Goal: Information Seeking & Learning: Compare options

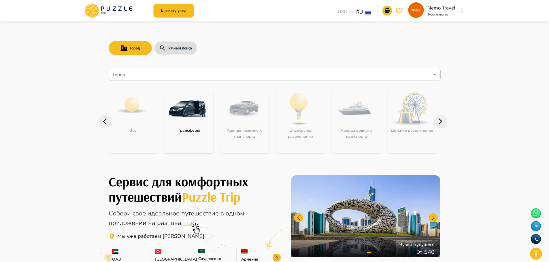
click at [285, 31] on div "Город Умный поиск Город Город Все Трансферы Аренда наземного транспорта Экскурс…" at bounding box center [275, 91] width 346 height 141
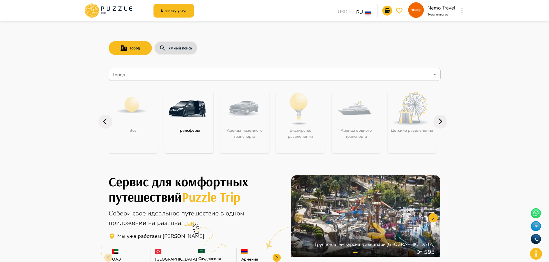
click at [142, 74] on input "Город" at bounding box center [270, 74] width 318 height 11
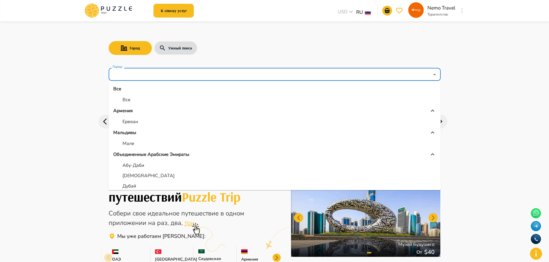
click at [145, 162] on li "Абу-Даби" at bounding box center [275, 165] width 332 height 10
type input "********"
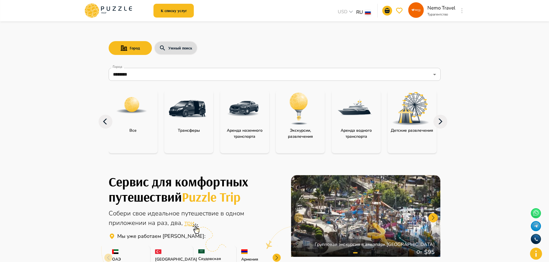
click at [400, 124] on img "category-children_activity" at bounding box center [410, 108] width 37 height 33
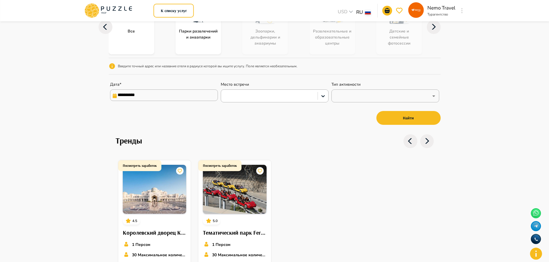
scroll to position [173, 0]
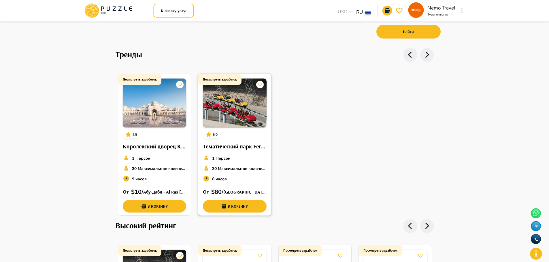
click at [245, 143] on h6 "Тематический парк Ferrari World" at bounding box center [235, 146] width 64 height 9
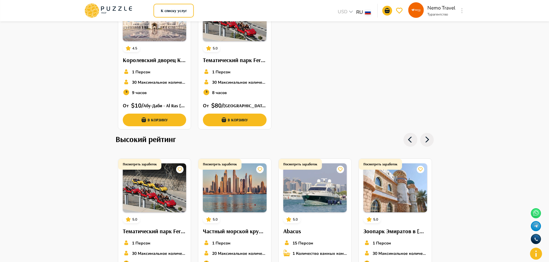
scroll to position [346, 0]
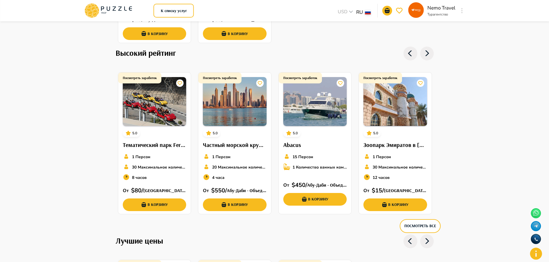
click at [425, 54] on icon at bounding box center [427, 54] width 14 height 14
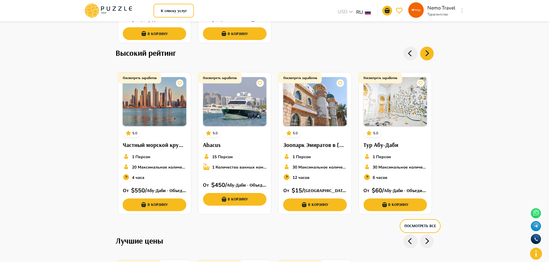
click at [425, 54] on icon at bounding box center [427, 54] width 14 height 14
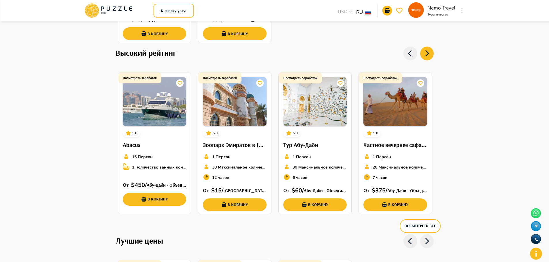
click at [425, 54] on icon at bounding box center [427, 54] width 14 height 14
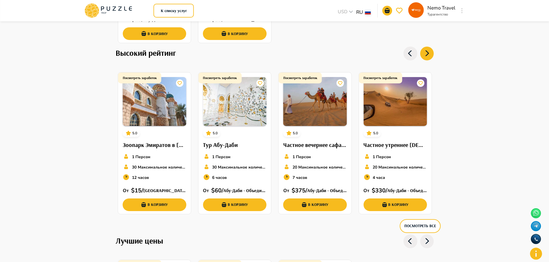
click at [425, 54] on icon at bounding box center [427, 54] width 14 height 14
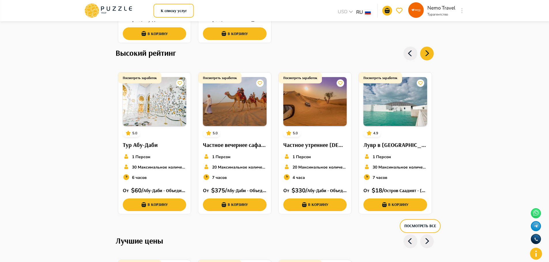
click at [425, 54] on icon at bounding box center [427, 54] width 14 height 14
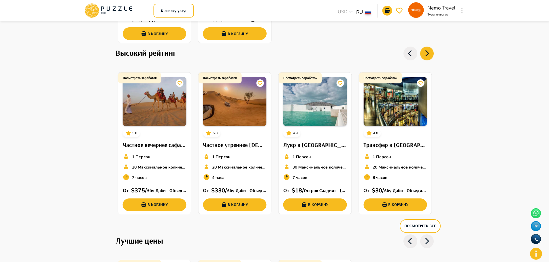
click at [425, 54] on icon at bounding box center [427, 54] width 14 height 14
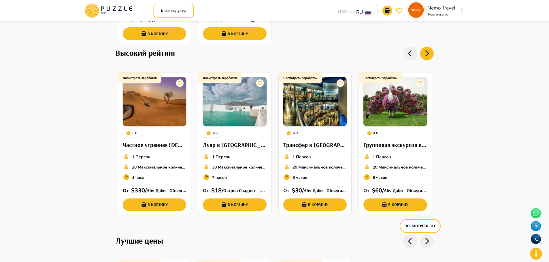
click at [425, 54] on icon at bounding box center [427, 54] width 14 height 14
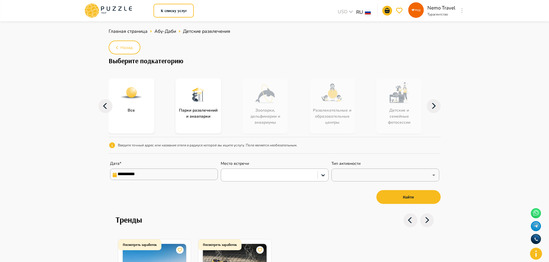
scroll to position [0, 0]
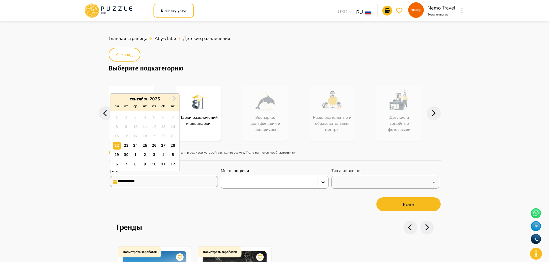
click at [137, 182] on input "**********" at bounding box center [164, 182] width 108 height 12
click at [174, 97] on span "Next Month" at bounding box center [174, 98] width 0 height 7
click at [165, 132] on div "10 11 12 13 14 15 16" at bounding box center [144, 136] width 65 height 9
click at [165, 134] on div "15" at bounding box center [164, 136] width 8 height 8
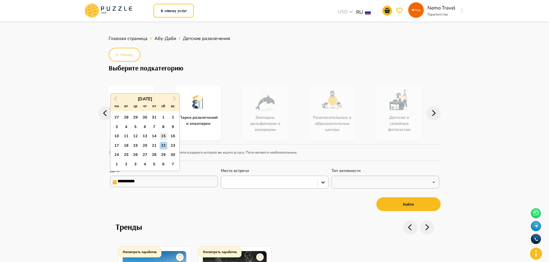
type input "**********"
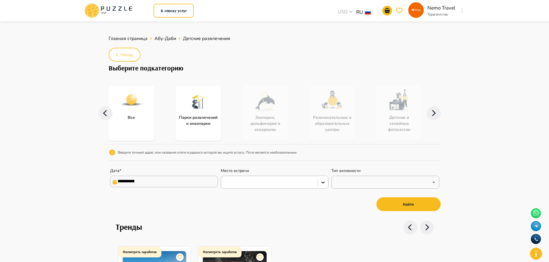
click at [165, 134] on div "Все" at bounding box center [141, 113] width 64 height 55
click at [408, 200] on button "Найти" at bounding box center [408, 205] width 64 height 14
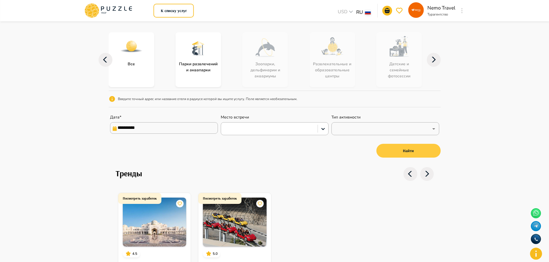
scroll to position [86, 0]
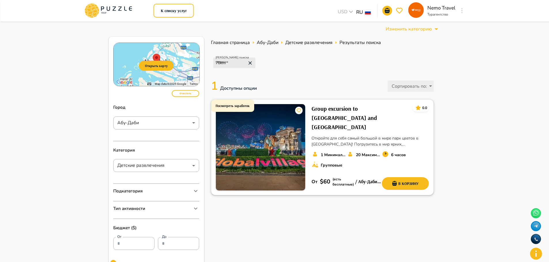
click at [239, 103] on div "Посмотреть заработок" at bounding box center [232, 106] width 43 height 12
click at [249, 63] on icon at bounding box center [250, 63] width 6 height 6
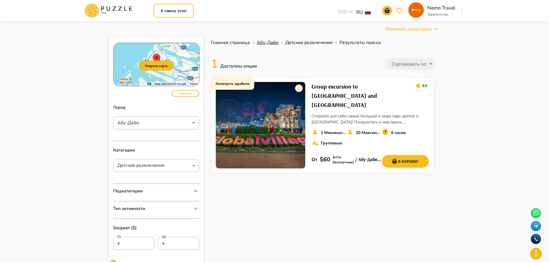
click at [266, 43] on span "Абу-Даби" at bounding box center [268, 42] width 22 height 6
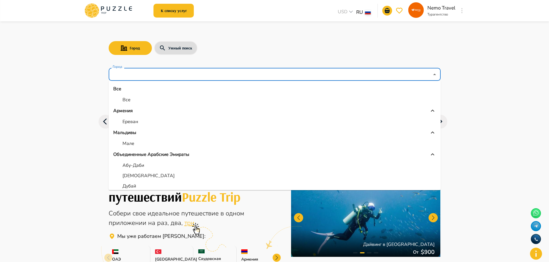
click at [405, 76] on input "Город" at bounding box center [270, 74] width 318 height 11
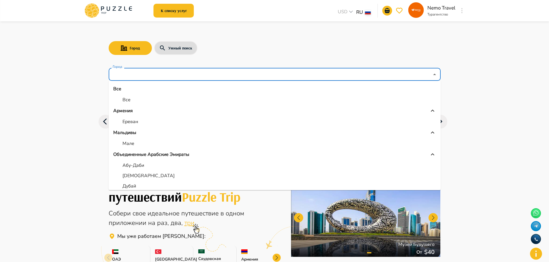
click at [144, 167] on li "Абу-Даби" at bounding box center [275, 165] width 332 height 10
type input "********"
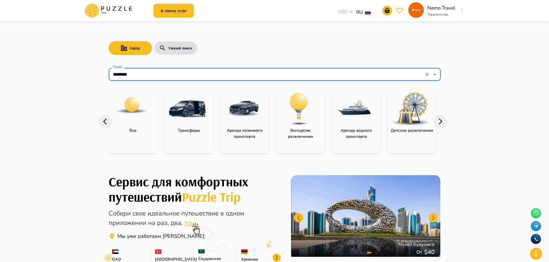
click at [143, 132] on div "Все" at bounding box center [133, 131] width 49 height 6
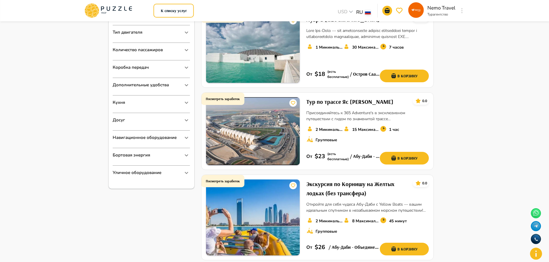
scroll to position [259, 0]
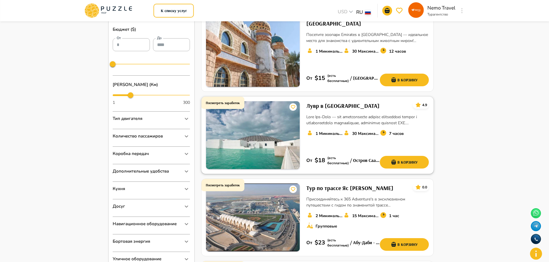
click at [337, 101] on h6 "Лувр в Абу-Даби" at bounding box center [342, 105] width 73 height 9
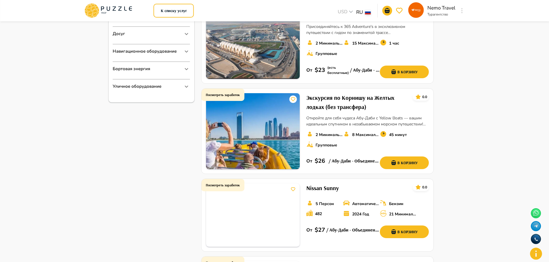
scroll to position [518, 0]
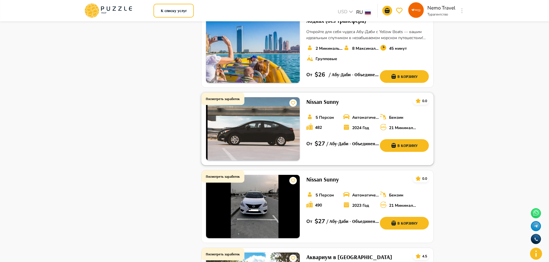
click at [236, 96] on h6 "Посмотреть заработок" at bounding box center [223, 98] width 34 height 5
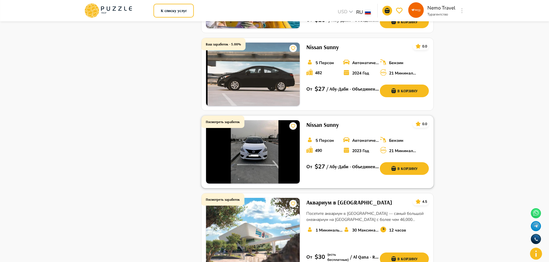
scroll to position [605, 0]
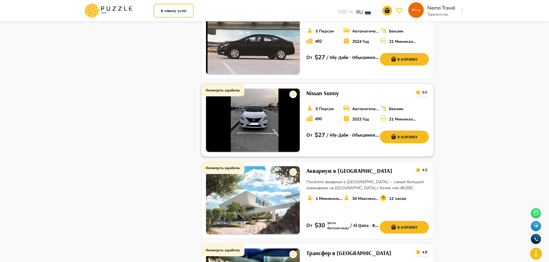
click at [229, 88] on h6 "Посмотреть заработок" at bounding box center [223, 90] width 34 height 5
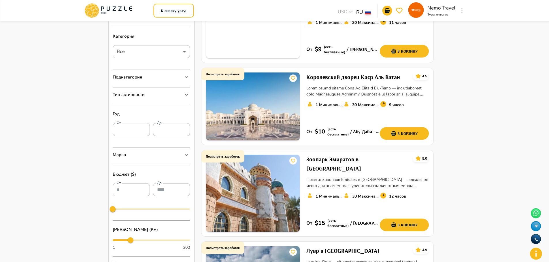
scroll to position [0, 0]
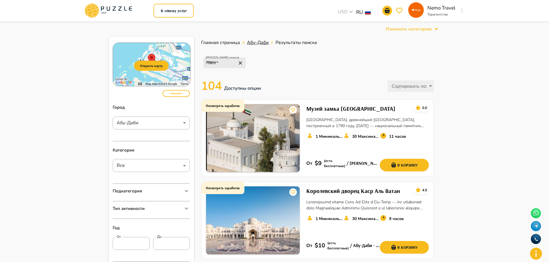
click at [259, 43] on span "Абу-Даби" at bounding box center [258, 42] width 22 height 6
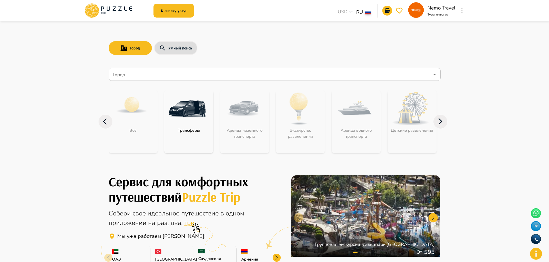
click at [268, 80] on input "Город" at bounding box center [270, 74] width 318 height 11
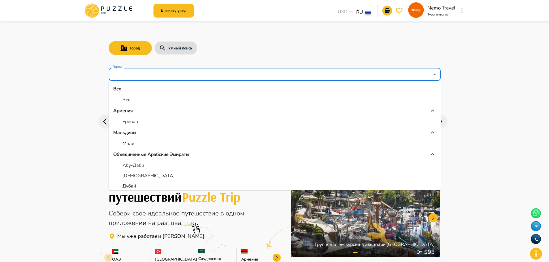
click at [140, 163] on p "Абу-Даби" at bounding box center [133, 165] width 22 height 7
type input "********"
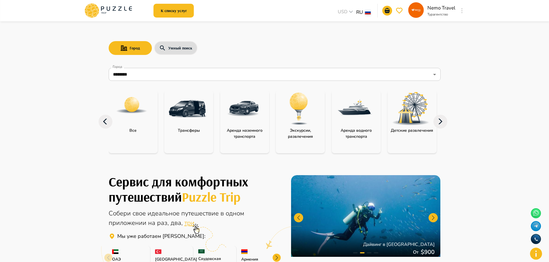
click at [440, 124] on icon at bounding box center [440, 122] width 14 height 14
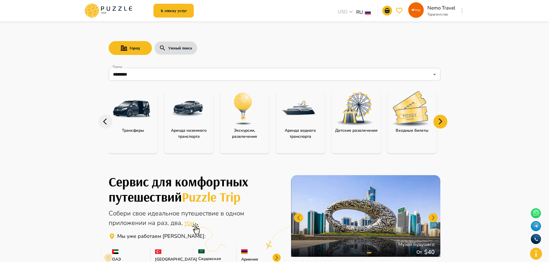
click at [440, 124] on icon at bounding box center [440, 122] width 14 height 14
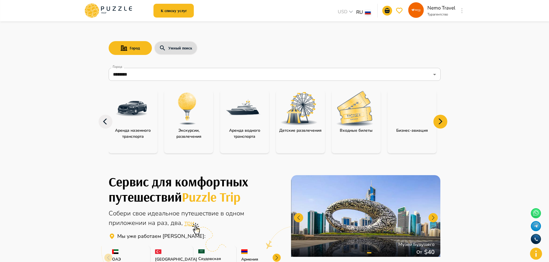
click at [440, 123] on icon at bounding box center [440, 121] width 4 height 5
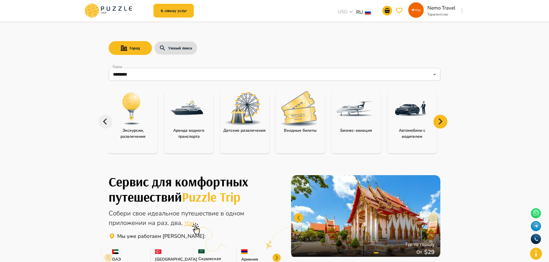
click at [307, 123] on img "category-entry_tickets" at bounding box center [298, 108] width 37 height 35
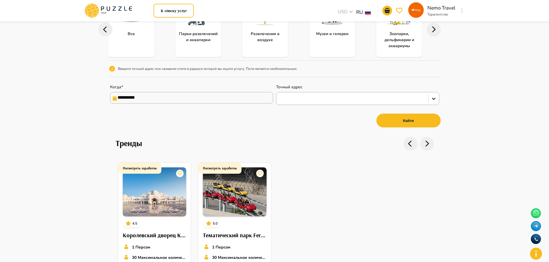
scroll to position [173, 0]
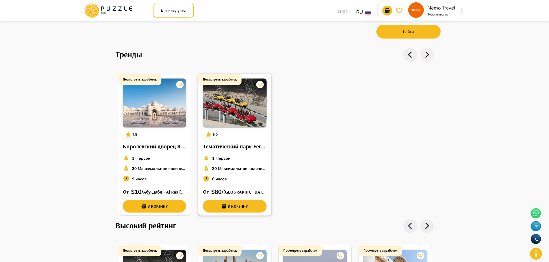
click at [232, 78] on h1 "Посмотреть заработок" at bounding box center [220, 79] width 34 height 4
click at [341, 102] on div "Посмотреть заработок 4.5 Королевский дворец Каср Аль Ватан 1 Персон 30 Максимал…" at bounding box center [274, 144] width 318 height 149
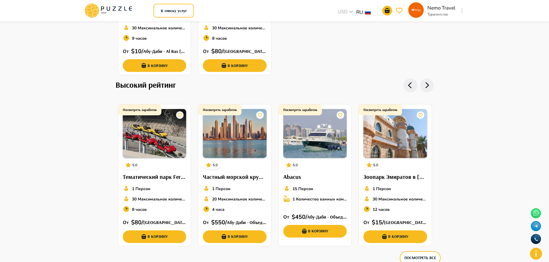
scroll to position [346, 0]
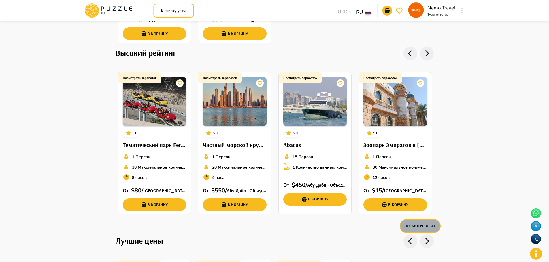
click at [433, 225] on button "Посмотреть все" at bounding box center [419, 226] width 41 height 14
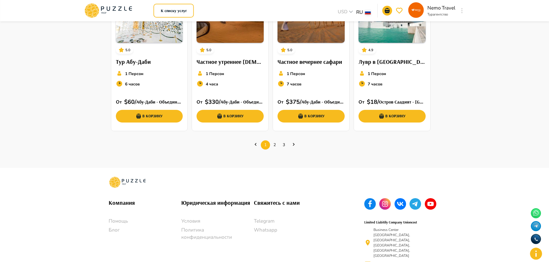
scroll to position [262, 0]
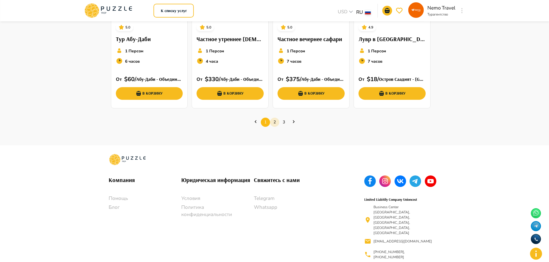
click at [274, 120] on link "2" at bounding box center [274, 122] width 9 height 9
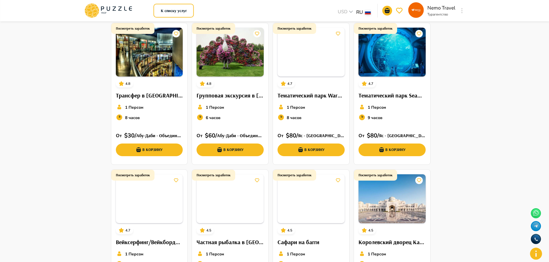
scroll to position [21, 0]
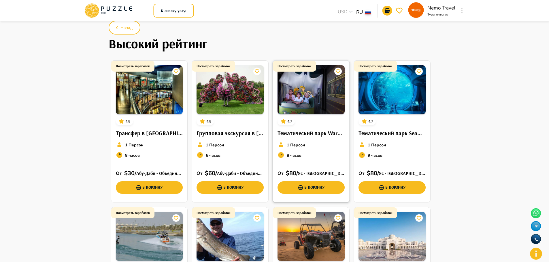
click at [319, 128] on div "Посмотреть заработок 4.7 Тематический парк Warner Bros. 1 Персон 8 часов От   $…" at bounding box center [311, 130] width 76 height 138
click at [384, 138] on h6 "Тематический парк SeaWorld" at bounding box center [391, 133] width 67 height 9
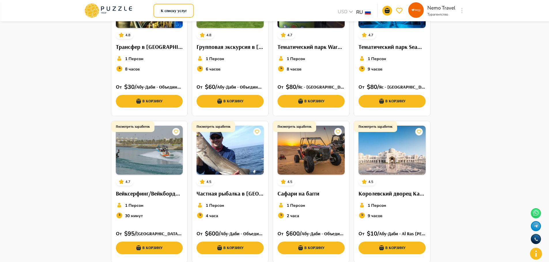
scroll to position [194, 0]
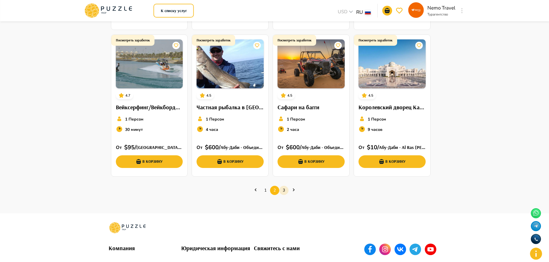
click at [285, 191] on link "3" at bounding box center [283, 190] width 9 height 9
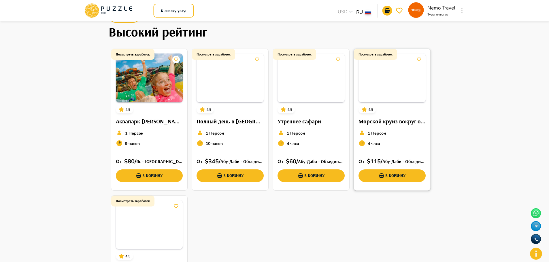
scroll to position [21, 0]
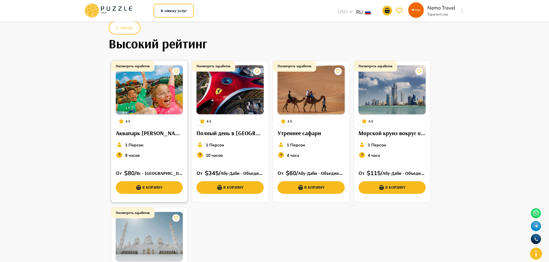
click at [157, 127] on div "Посмотреть заработок 4.5 Аквапарк Яс Уотерворлд 1 Персон 9 часов От   $ 80 /  Я…" at bounding box center [149, 130] width 76 height 138
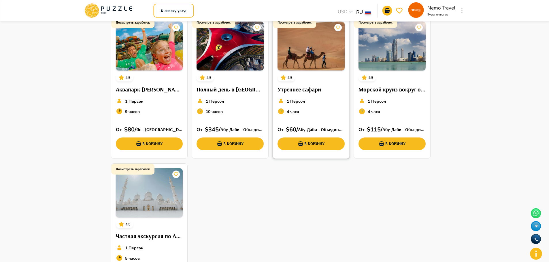
scroll to position [0, 0]
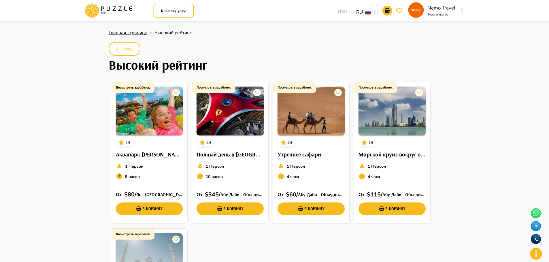
click at [134, 33] on span "Главная страница" at bounding box center [128, 33] width 39 height 6
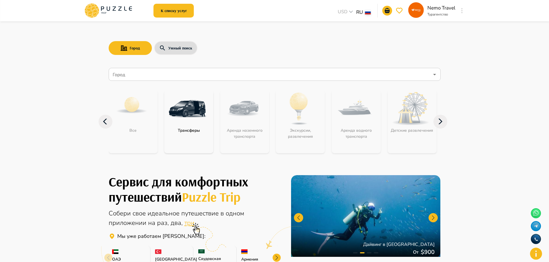
click at [138, 71] on input "Город" at bounding box center [270, 74] width 318 height 11
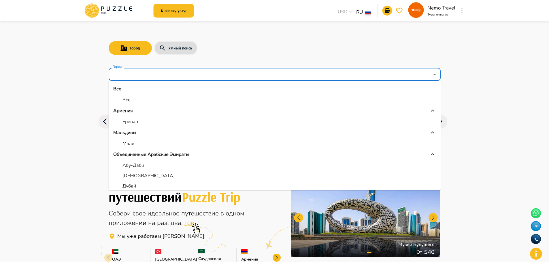
click at [132, 165] on p "Абу-Даби" at bounding box center [133, 165] width 22 height 7
type input "********"
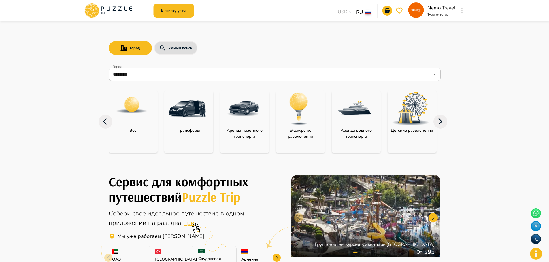
click at [439, 119] on icon at bounding box center [440, 121] width 4 height 5
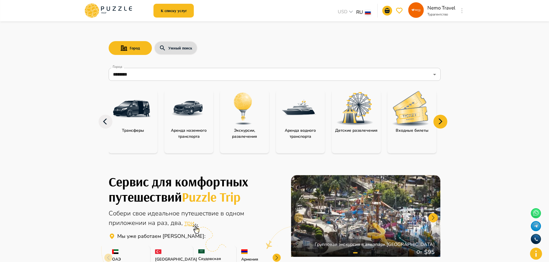
click at [439, 119] on icon at bounding box center [440, 121] width 4 height 5
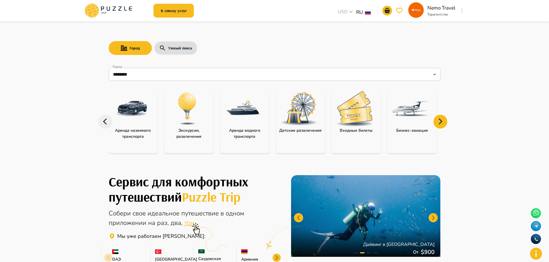
click at [439, 119] on icon at bounding box center [440, 121] width 4 height 5
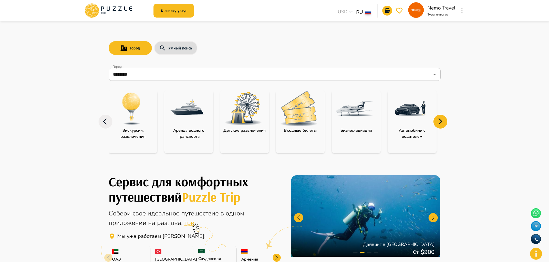
click at [439, 119] on icon at bounding box center [440, 121] width 4 height 5
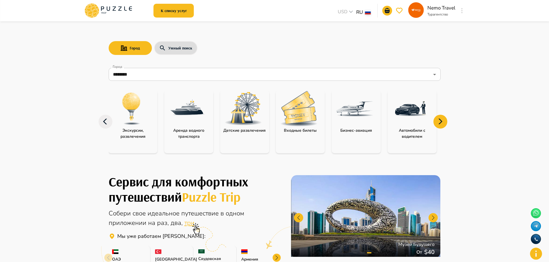
click at [100, 122] on icon at bounding box center [105, 122] width 14 height 14
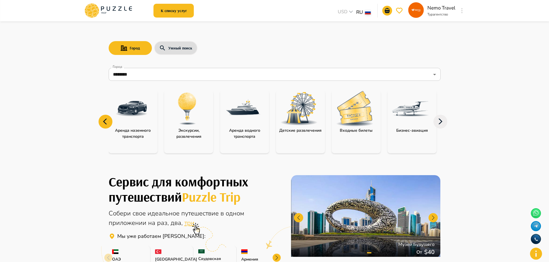
click at [100, 122] on icon at bounding box center [105, 122] width 14 height 14
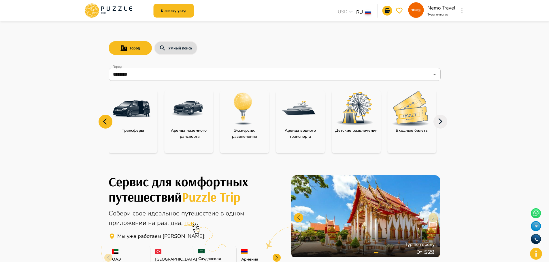
click at [100, 123] on icon at bounding box center [105, 122] width 14 height 14
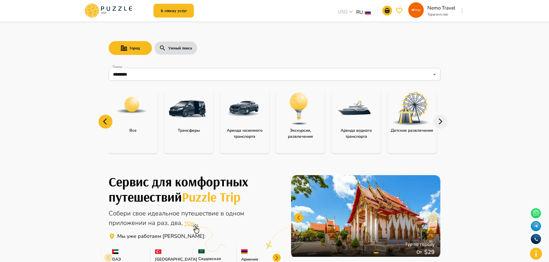
click at [310, 130] on p "Экскурсии, развлечения" at bounding box center [300, 134] width 49 height 12
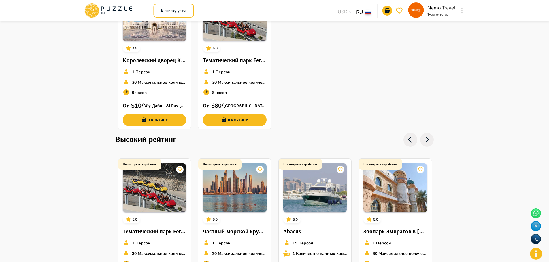
scroll to position [346, 0]
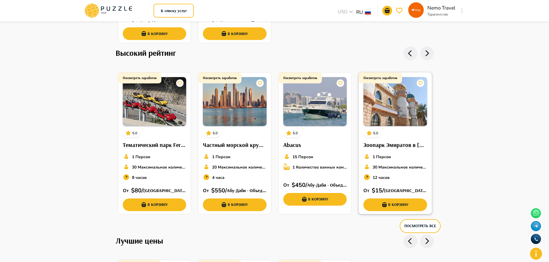
click at [378, 78] on h1 "Посмотреть заработок" at bounding box center [380, 78] width 34 height 4
click at [299, 78] on h1 "Посмотреть заработок" at bounding box center [300, 78] width 34 height 4
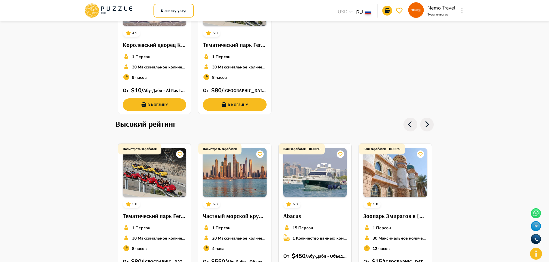
scroll to position [173, 0]
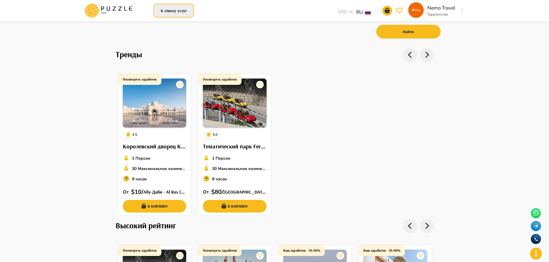
click at [179, 11] on button "К списку услуг" at bounding box center [173, 11] width 40 height 14
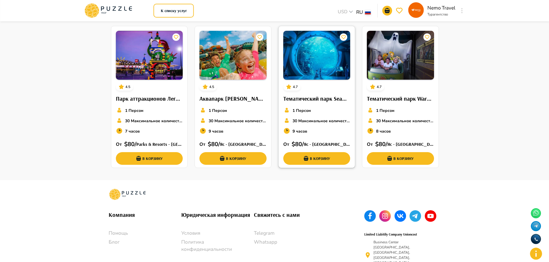
scroll to position [1039, 0]
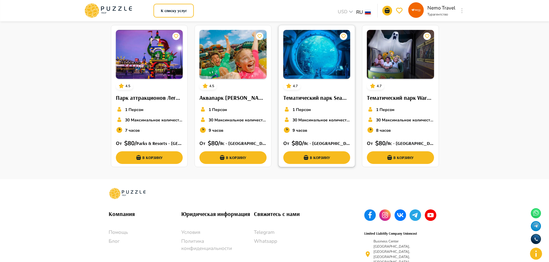
click at [313, 71] on img at bounding box center [316, 54] width 67 height 49
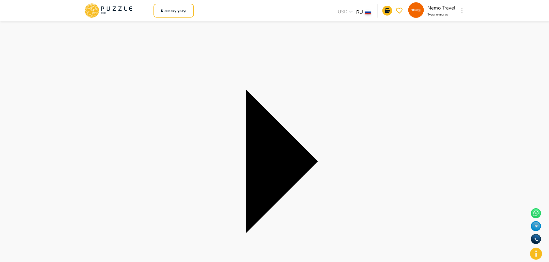
scroll to position [173, 0]
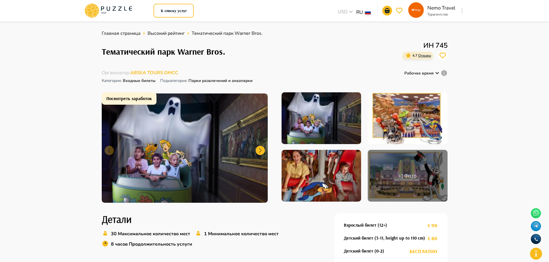
scroll to position [86, 0]
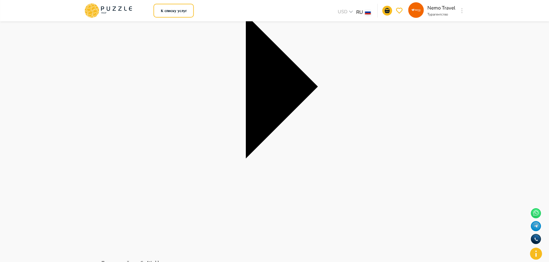
scroll to position [432, 0]
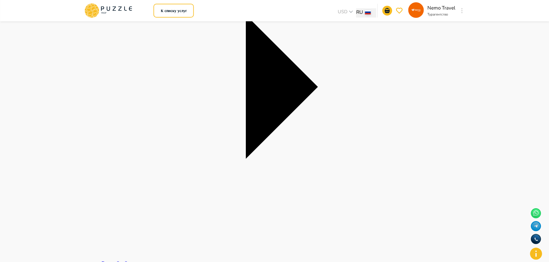
scroll to position [86, 0]
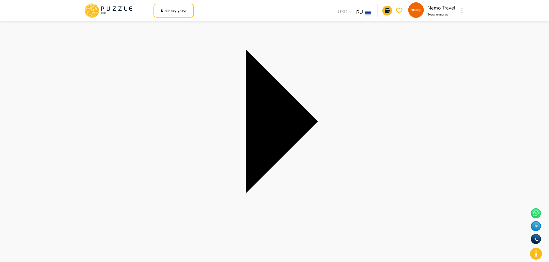
scroll to position [173, 0]
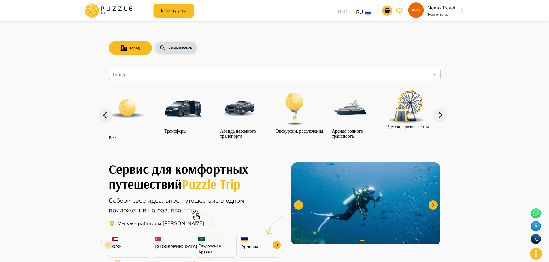
scroll to position [86, 0]
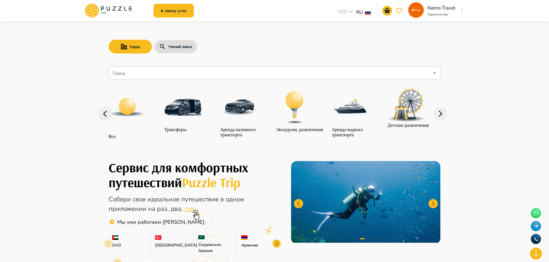
scroll to position [0, 0]
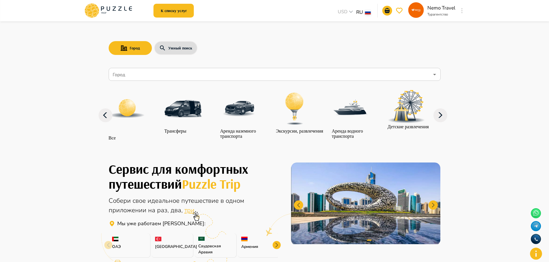
click at [171, 72] on input "Город" at bounding box center [270, 74] width 318 height 11
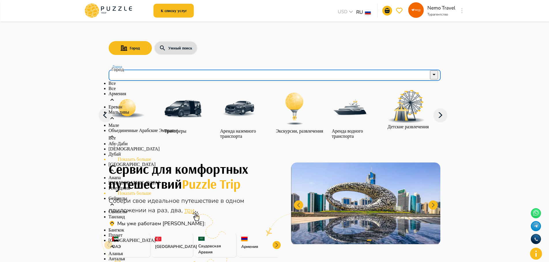
click at [130, 147] on p "Абу-Даби" at bounding box center [275, 143] width 332 height 5
type input "********"
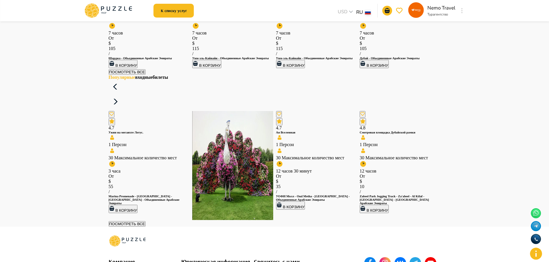
scroll to position [1037, 0]
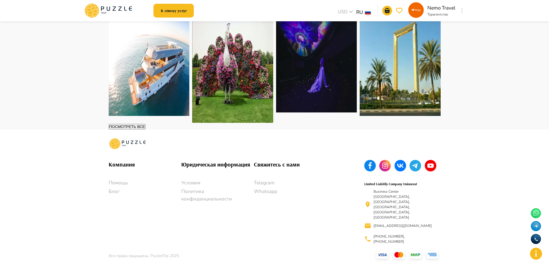
scroll to position [1468, 0]
